Goal: Book appointment/travel/reservation

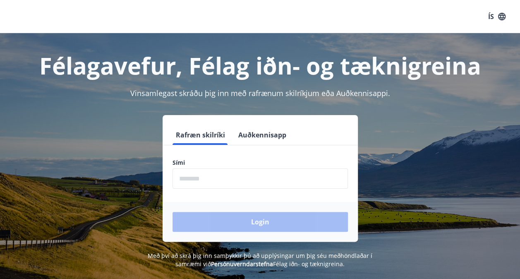
click at [262, 182] on input "phone" at bounding box center [259, 178] width 175 height 20
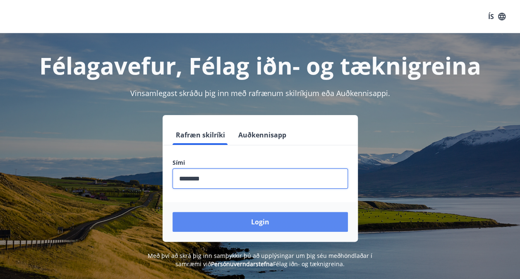
type input "********"
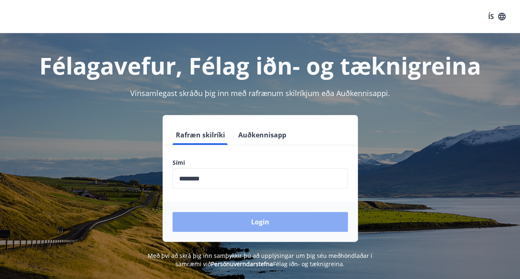
click at [266, 225] on button "Login" at bounding box center [259, 222] width 175 height 20
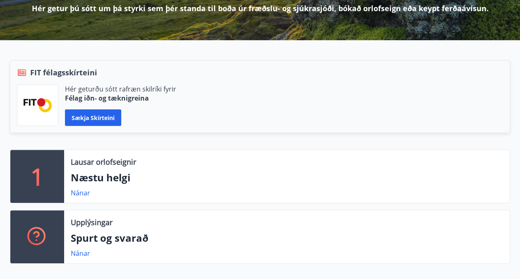
scroll to position [165, 0]
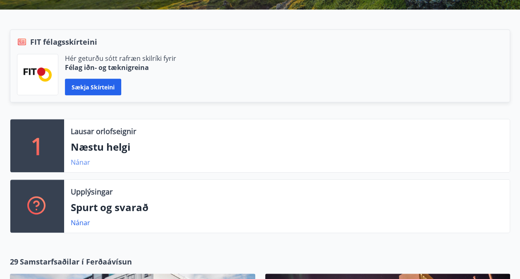
click at [76, 160] on link "Nánar" at bounding box center [80, 162] width 19 height 9
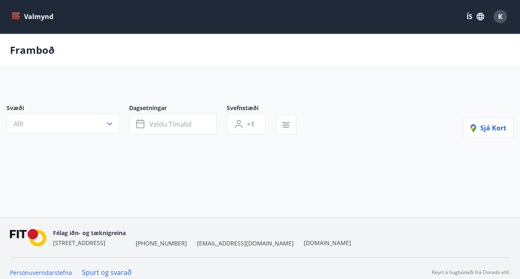
type input "*"
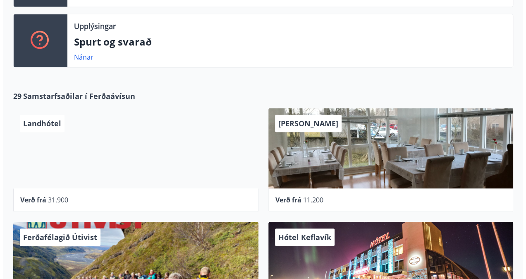
scroll to position [414, 0]
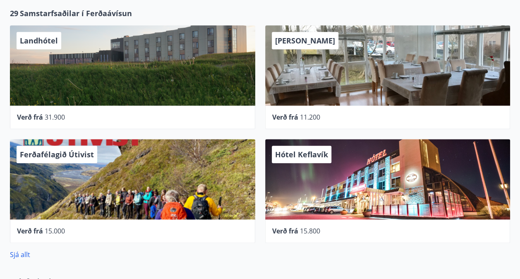
click at [301, 166] on div "Hótel Keflavík" at bounding box center [387, 179] width 245 height 80
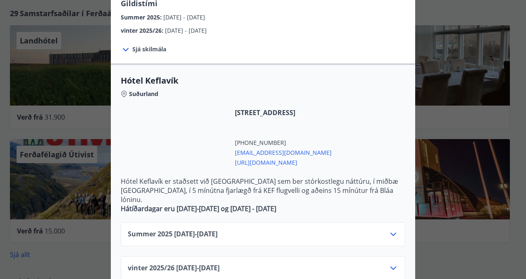
scroll to position [124, 0]
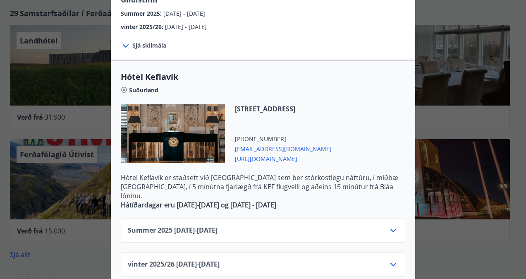
click at [277, 259] on div "vinter 2025/26 01.11.25 - 30.04.26" at bounding box center [263, 267] width 271 height 17
click at [392, 259] on icon at bounding box center [393, 264] width 10 height 10
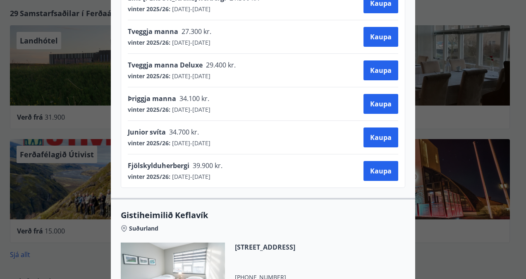
scroll to position [546, 0]
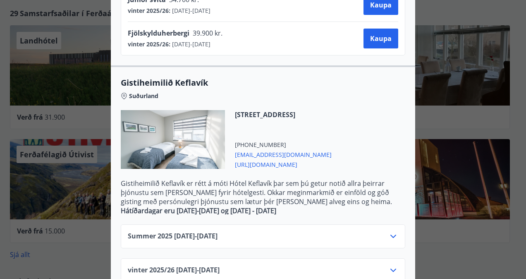
click at [382, 265] on div "vinter 2025/26 01.11.25 - 30.04.26" at bounding box center [263, 273] width 271 height 17
click at [388, 265] on icon at bounding box center [393, 270] width 10 height 10
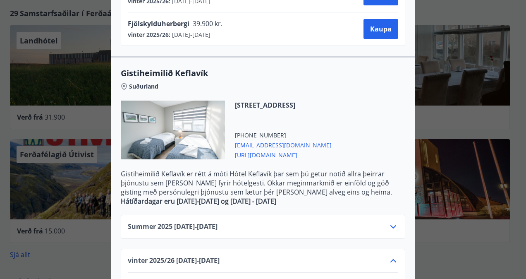
scroll to position [0, 0]
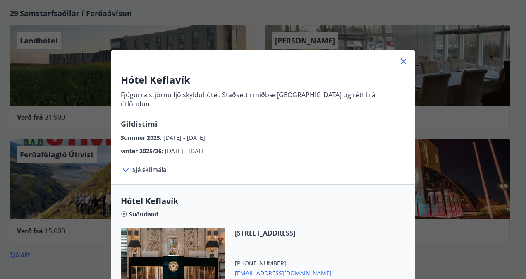
click at [423, 243] on div "Hótel Keflavík Fjögurra stjörnu fjölskylduhótel. Staðsett í miðbæ Keflavíkur og…" at bounding box center [263, 139] width 526 height 279
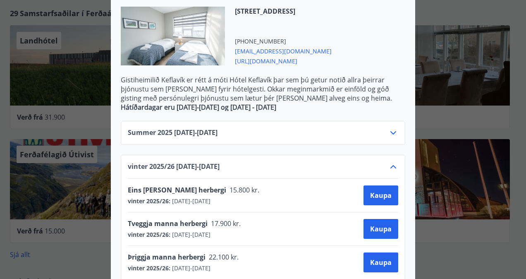
scroll to position [680, 0]
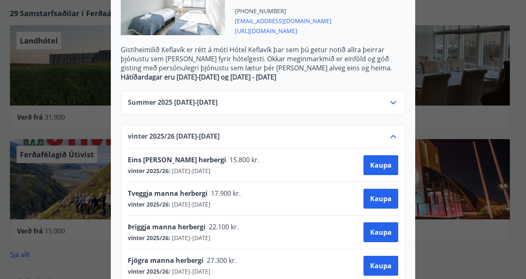
click at [479, 250] on div "Hótel Keflavík Fjögurra stjörnu fjölskylduhótel. Staðsett í miðbæ Keflavíkur og…" at bounding box center [263, 139] width 526 height 279
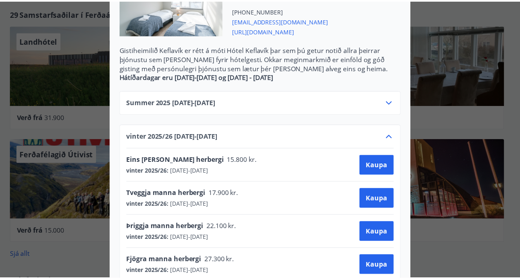
scroll to position [0, 0]
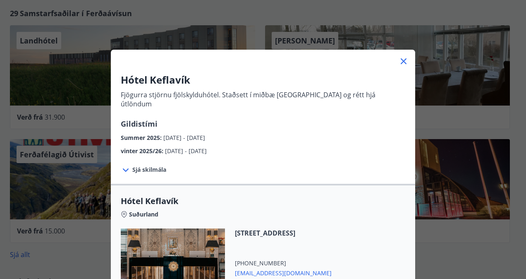
click at [401, 60] on icon at bounding box center [404, 61] width 6 height 6
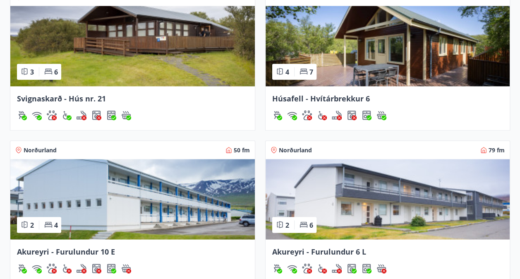
scroll to position [786, 0]
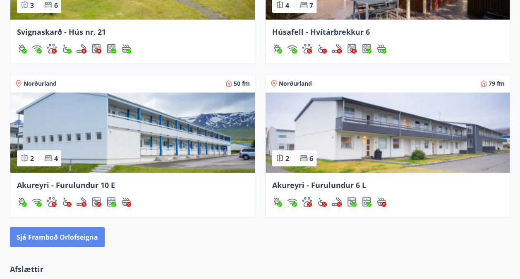
click at [90, 235] on button "Sjá framboð orlofseigna" at bounding box center [57, 237] width 95 height 20
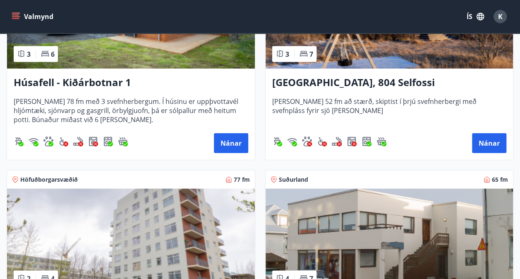
scroll to position [1034, 0]
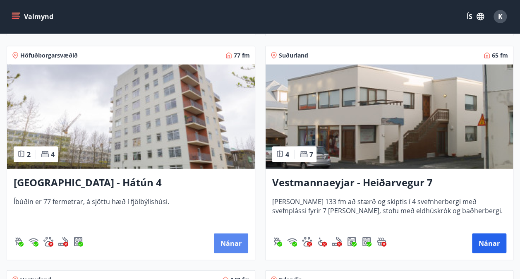
click at [223, 239] on button "Nánar" at bounding box center [231, 243] width 34 height 20
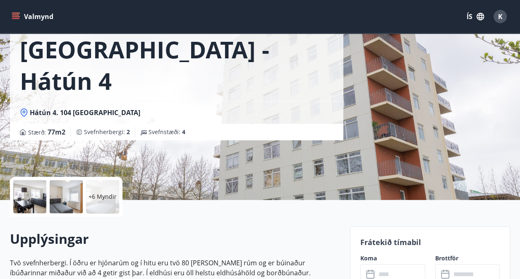
scroll to position [83, 0]
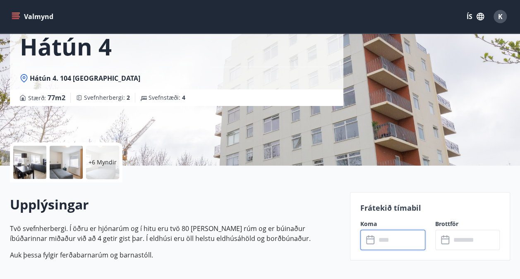
click at [388, 234] on input "text" at bounding box center [400, 240] width 49 height 20
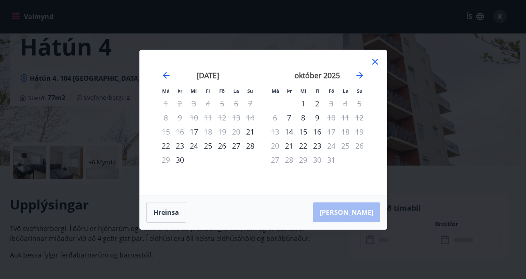
click at [306, 133] on div "15" at bounding box center [303, 132] width 14 height 14
click at [316, 133] on div "16" at bounding box center [317, 132] width 14 height 14
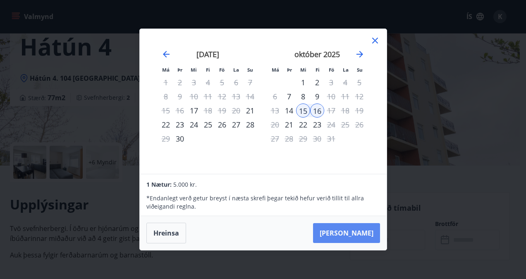
click at [354, 232] on button "[PERSON_NAME]" at bounding box center [346, 233] width 67 height 20
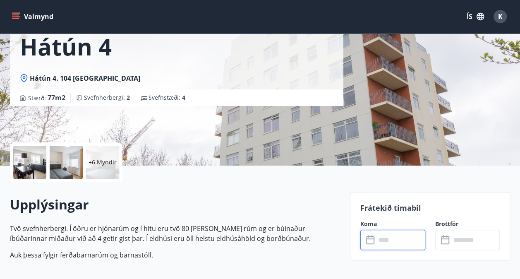
type input "******"
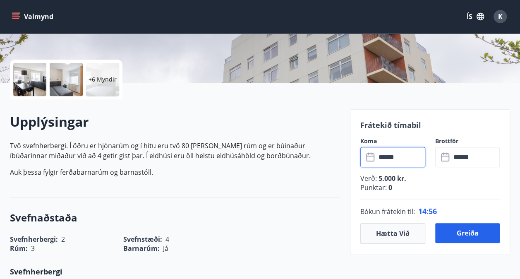
scroll to position [207, 0]
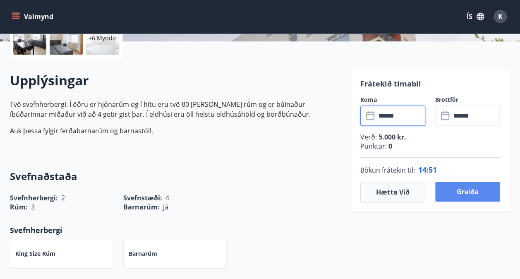
click at [457, 192] on button "Greiða" at bounding box center [467, 192] width 65 height 20
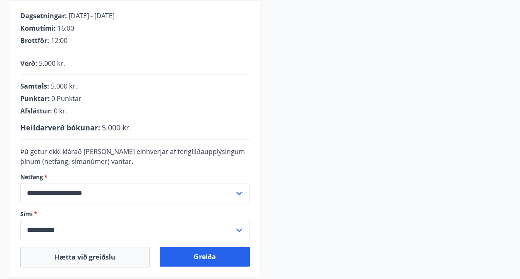
scroll to position [207, 0]
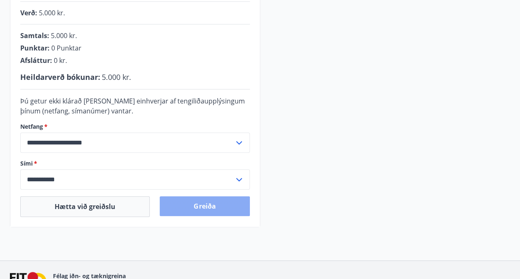
click at [200, 209] on button "Greiða" at bounding box center [205, 206] width 90 height 20
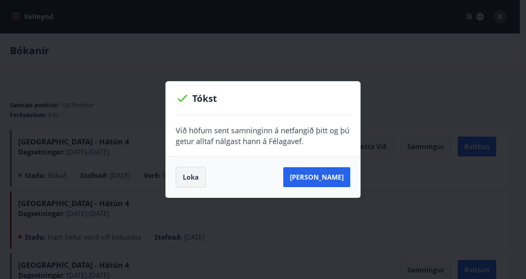
click at [198, 177] on button "Loka" at bounding box center [191, 177] width 30 height 21
click at [184, 175] on button "Loka" at bounding box center [191, 177] width 30 height 21
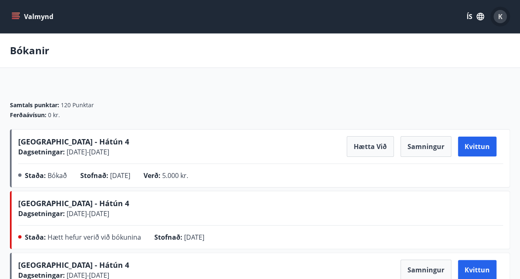
click at [505, 19] on div "K" at bounding box center [499, 16] width 13 height 13
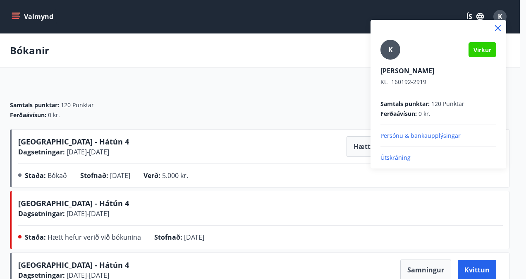
click at [498, 28] on icon at bounding box center [498, 28] width 1 height 1
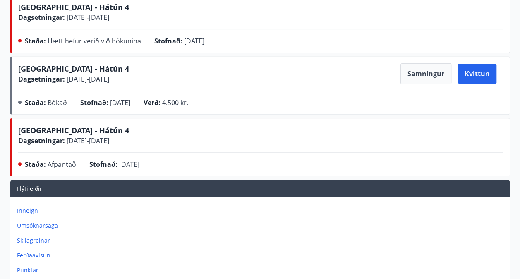
scroll to position [237, 0]
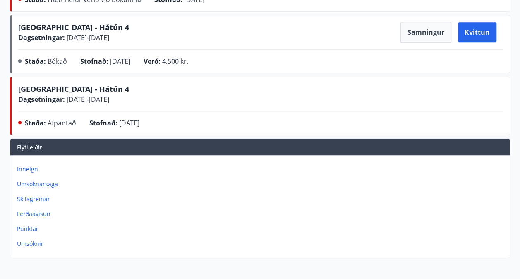
click at [31, 168] on p "Inneign" at bounding box center [261, 169] width 489 height 8
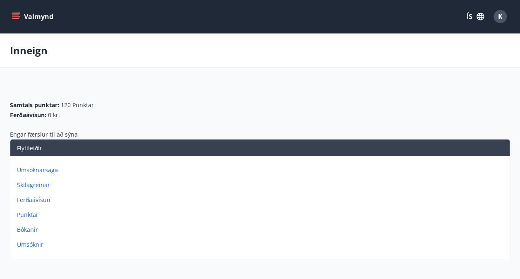
click at [36, 200] on p "Ferðaávísun" at bounding box center [261, 200] width 489 height 8
click at [23, 214] on p "Punktar" at bounding box center [261, 215] width 489 height 8
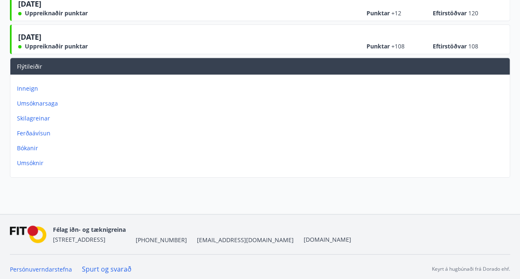
scroll to position [141, 0]
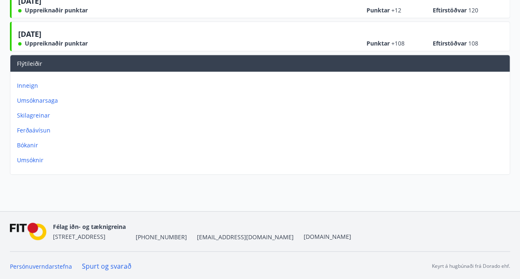
click at [38, 132] on p "Ferðaávísun" at bounding box center [261, 130] width 489 height 8
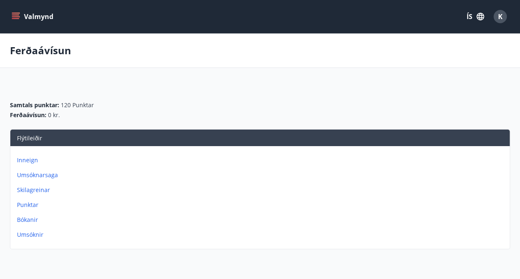
click at [28, 158] on p "Inneign" at bounding box center [261, 160] width 489 height 8
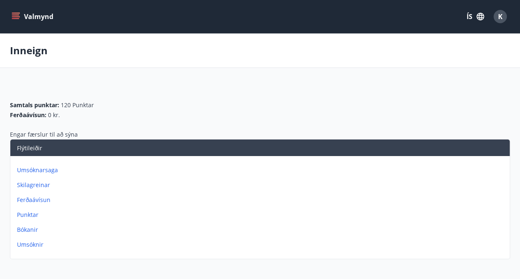
click at [41, 183] on p "Skilagreinar" at bounding box center [261, 185] width 489 height 8
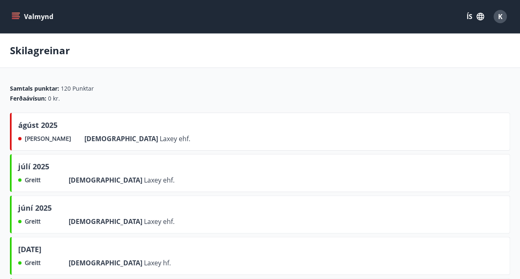
click at [160, 139] on span "Laxey ehf." at bounding box center [175, 138] width 31 height 9
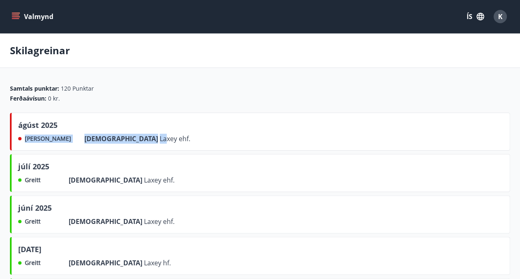
drag, startPoint x: 86, startPoint y: 140, endPoint x: 25, endPoint y: 134, distance: 61.5
click at [25, 134] on div "Ekki greitt Frá Laxey ehf." at bounding box center [104, 139] width 172 height 10
click at [25, 134] on span "[PERSON_NAME]" at bounding box center [48, 138] width 46 height 8
click at [27, 17] on button "Valmynd" at bounding box center [33, 16] width 47 height 15
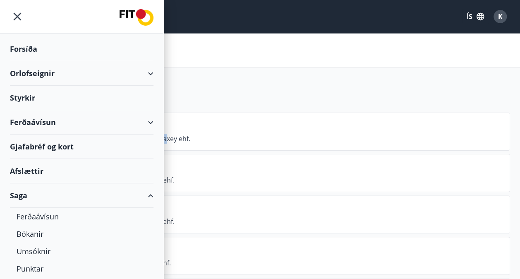
click at [42, 73] on div "Orlofseignir" at bounding box center [82, 73] width 144 height 24
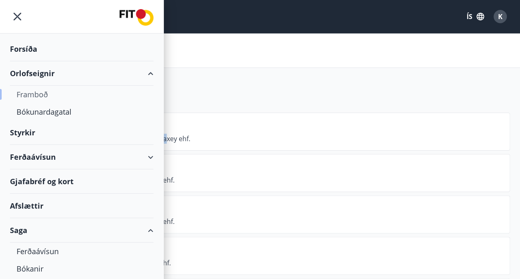
click at [44, 88] on div "Framboð" at bounding box center [82, 94] width 130 height 17
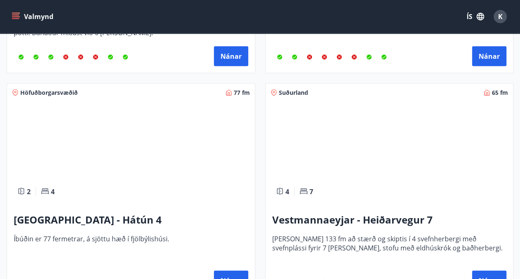
scroll to position [993, 0]
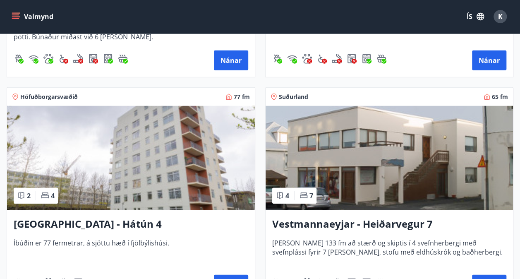
click at [192, 170] on img at bounding box center [131, 158] width 248 height 104
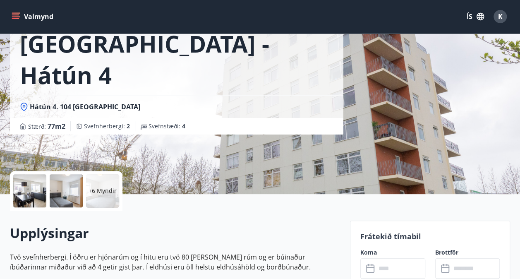
scroll to position [124, 0]
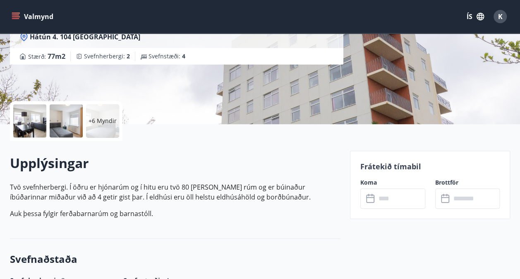
click at [400, 199] on input "text" at bounding box center [400, 198] width 49 height 20
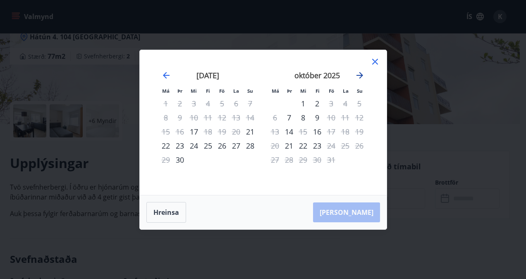
click at [361, 77] on icon "Move forward to switch to the next month." at bounding box center [360, 75] width 7 height 7
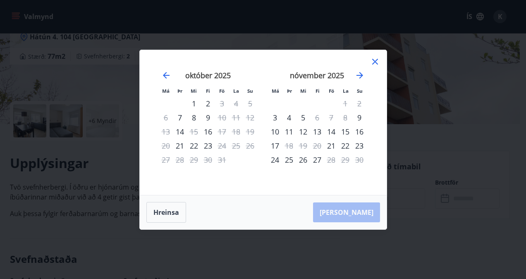
click at [374, 60] on icon at bounding box center [375, 62] width 10 height 10
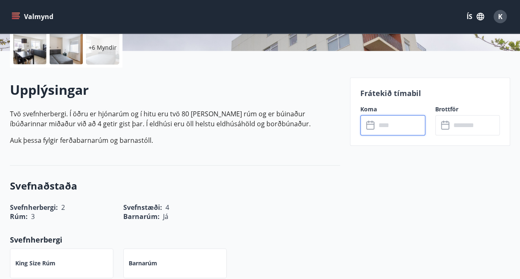
scroll to position [165, 0]
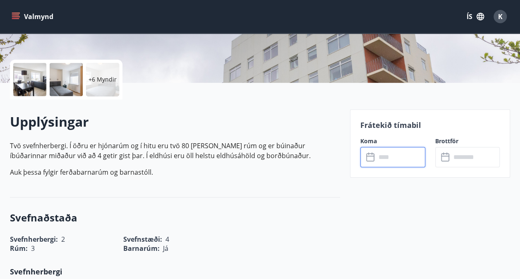
click at [78, 77] on div at bounding box center [66, 79] width 33 height 33
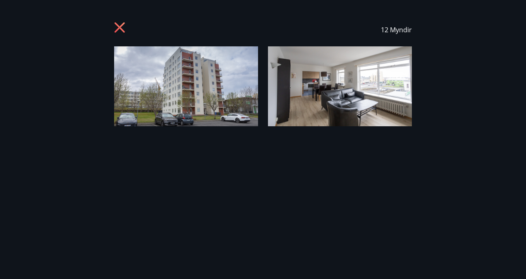
click at [120, 26] on icon at bounding box center [120, 27] width 10 height 10
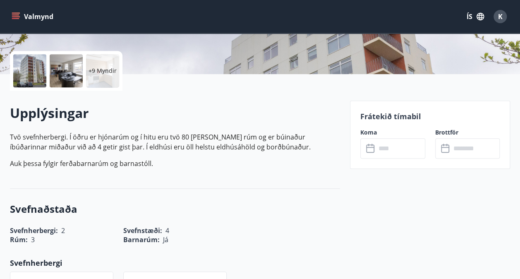
scroll to position [207, 0]
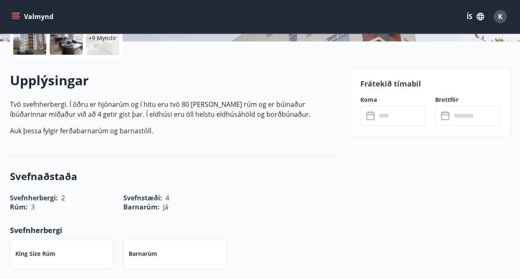
click at [313, 236] on div "King Size rúm Barnarúm" at bounding box center [170, 249] width 340 height 40
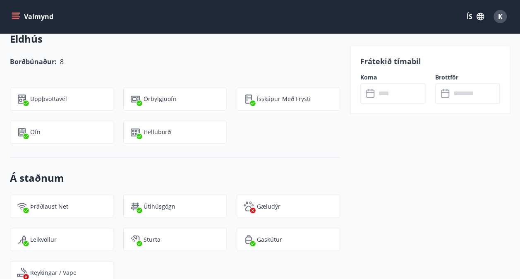
scroll to position [504, 0]
